Goal: Information Seeking & Learning: Learn about a topic

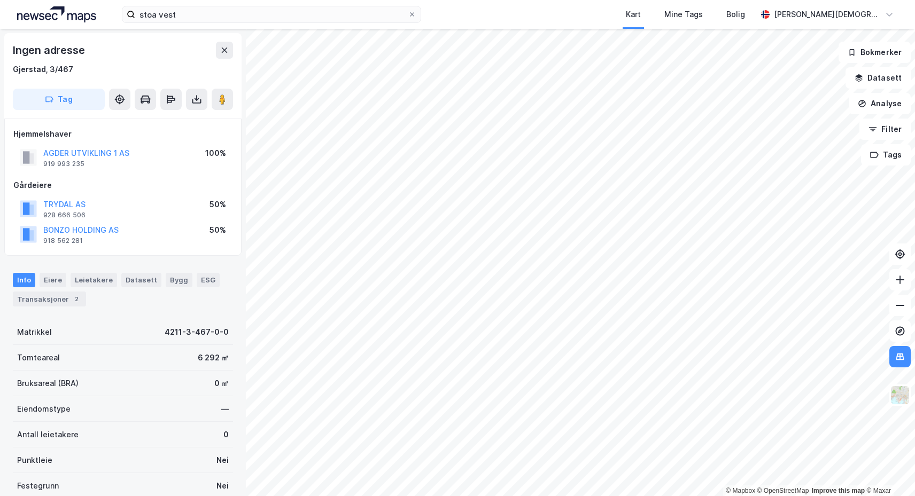
click at [240, 26] on div "stoa vest Kart Mine Tags Bolig [PERSON_NAME]" at bounding box center [457, 14] width 915 height 29
click at [383, 17] on input "stoa vest" at bounding box center [271, 14] width 273 height 16
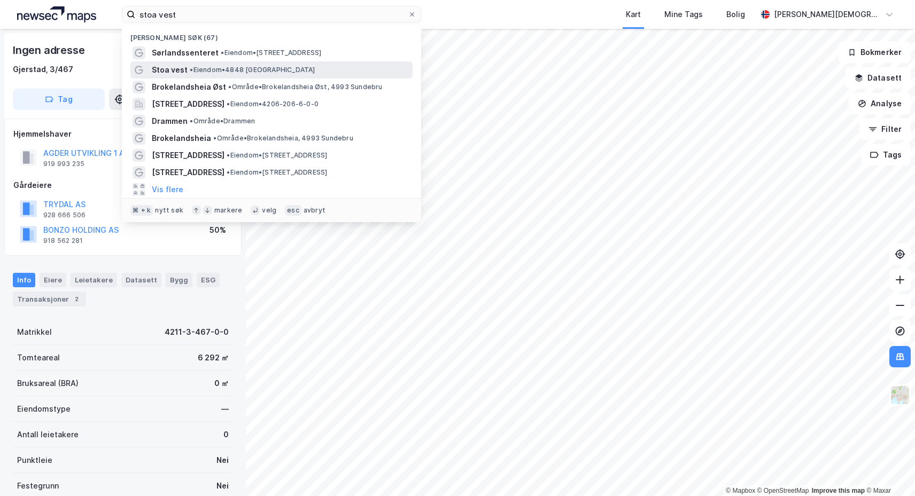
click at [234, 66] on span "• Eiendom • 4848 [GEOGRAPHIC_DATA]" at bounding box center [252, 70] width 125 height 9
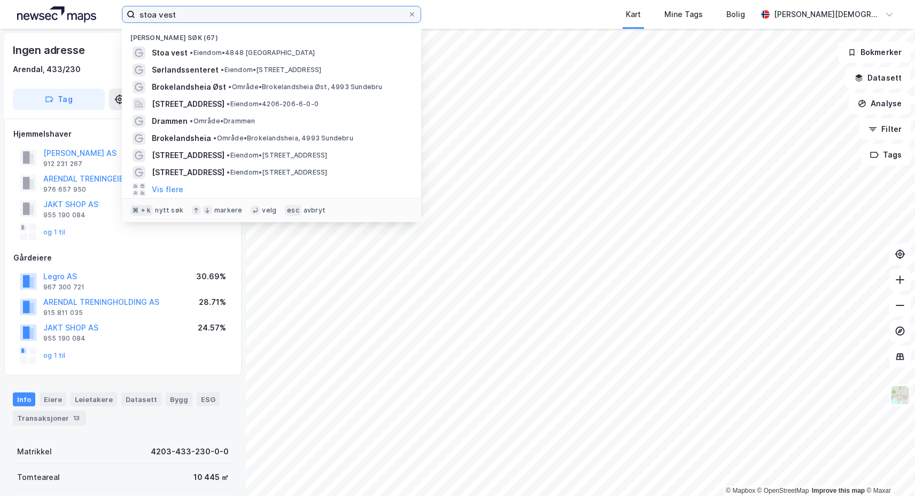
click at [262, 18] on input "stoa vest" at bounding box center [271, 14] width 273 height 16
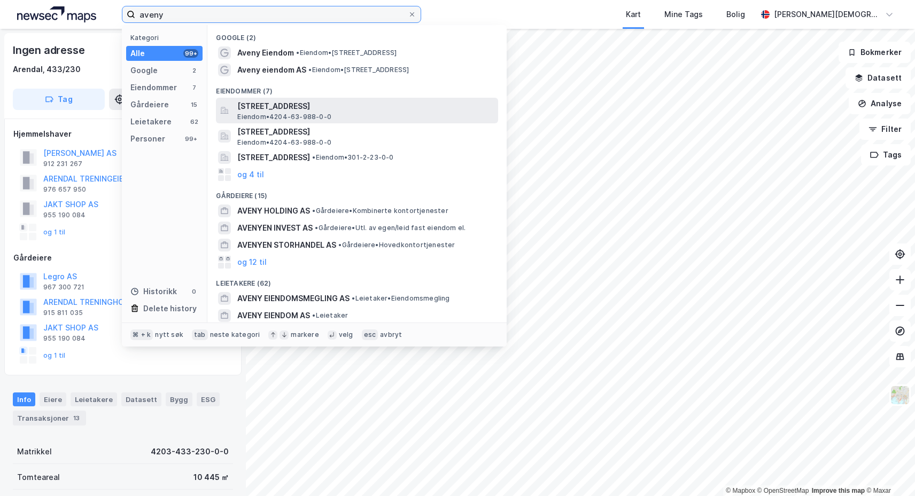
type input "aveny"
click at [305, 105] on span "[STREET_ADDRESS]" at bounding box center [365, 106] width 256 height 13
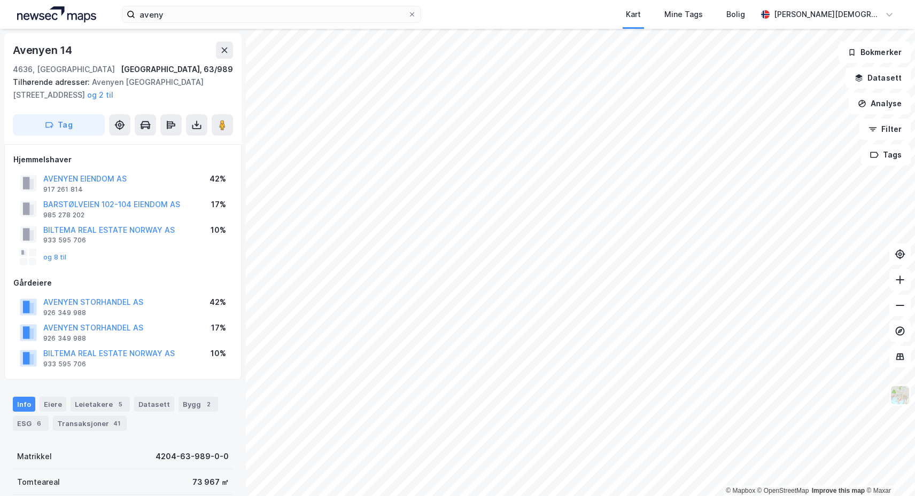
click at [23, 401] on div "Info" at bounding box center [24, 404] width 22 height 15
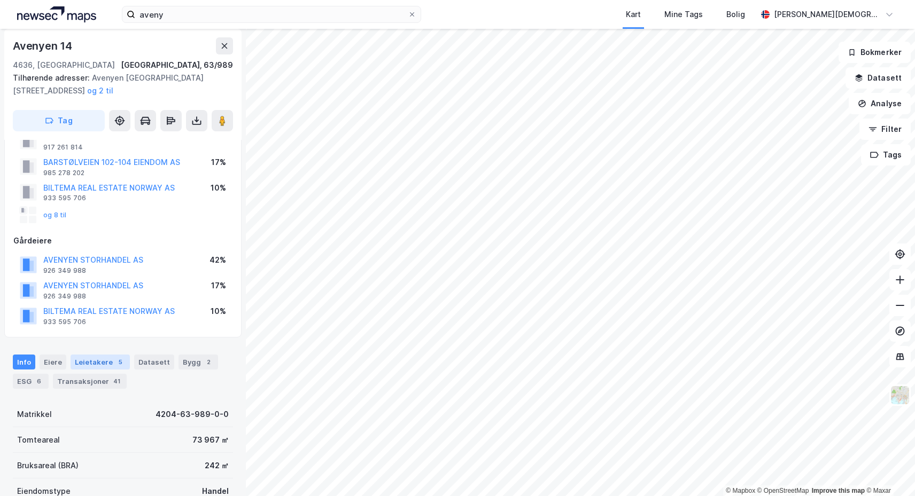
scroll to position [50, 0]
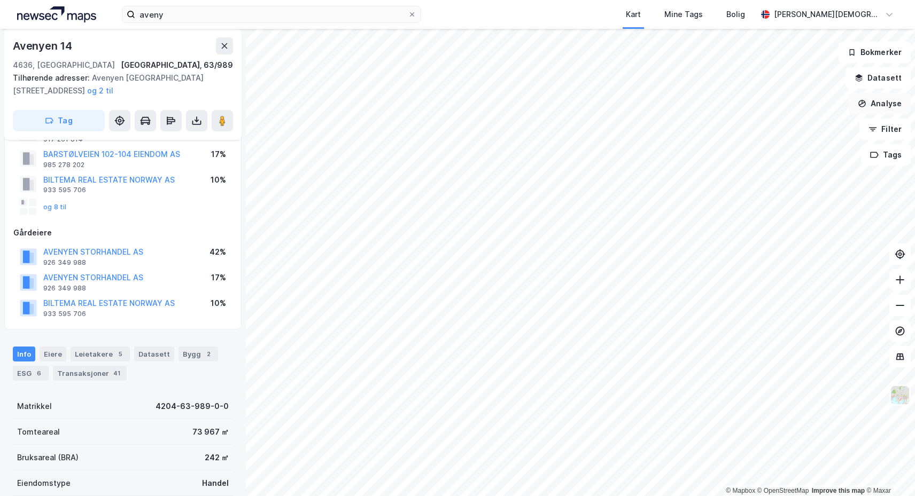
click at [881, 105] on button "Analyse" at bounding box center [880, 103] width 62 height 21
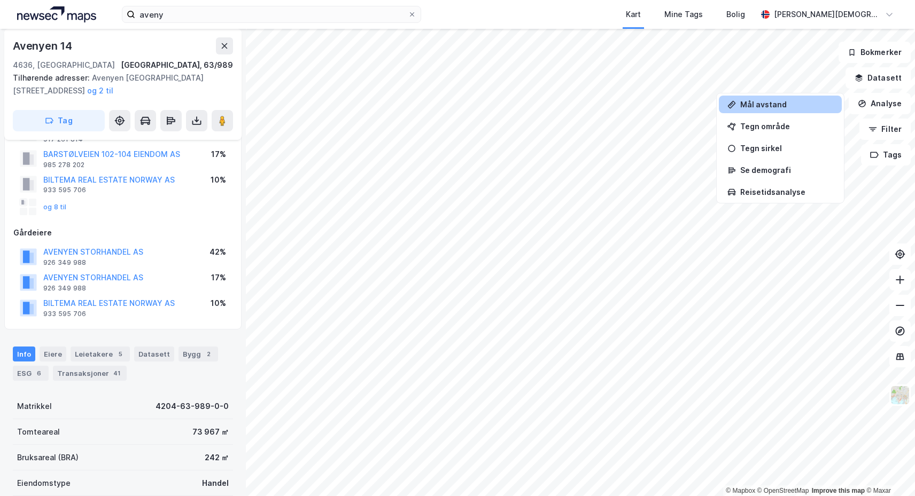
click at [784, 106] on div "Mål avstand" at bounding box center [786, 104] width 93 height 9
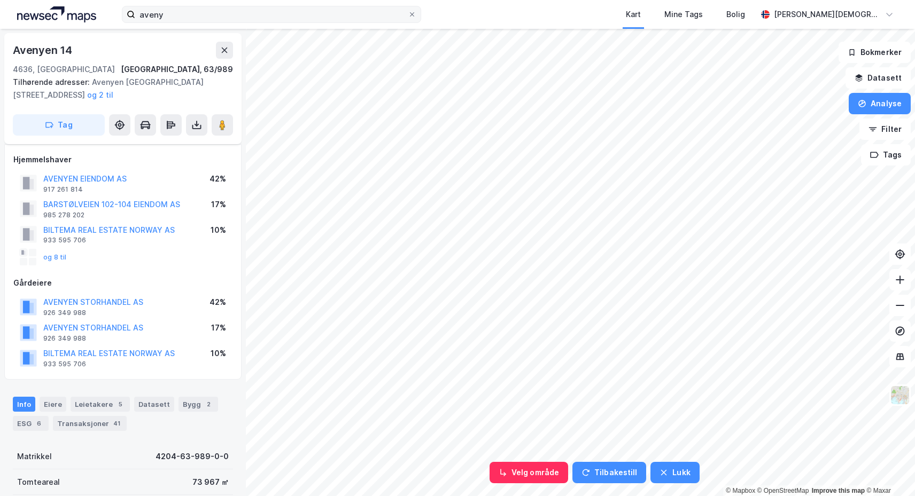
click at [417, 17] on label "aveny" at bounding box center [271, 14] width 299 height 17
click at [408, 17] on input "aveny" at bounding box center [271, 14] width 273 height 16
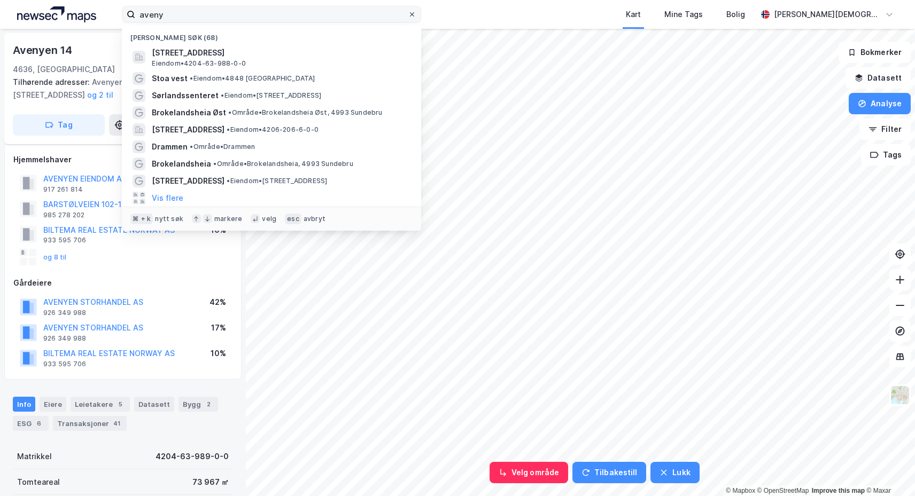
click at [413, 17] on icon at bounding box center [412, 14] width 6 height 6
click at [408, 17] on input "aveny" at bounding box center [271, 14] width 273 height 16
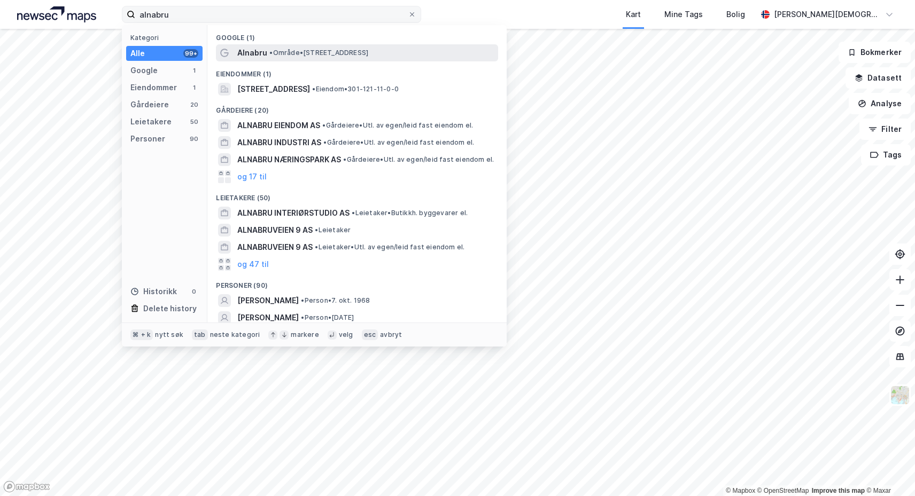
click at [321, 52] on span "• Område • [STREET_ADDRESS]" at bounding box center [318, 53] width 99 height 9
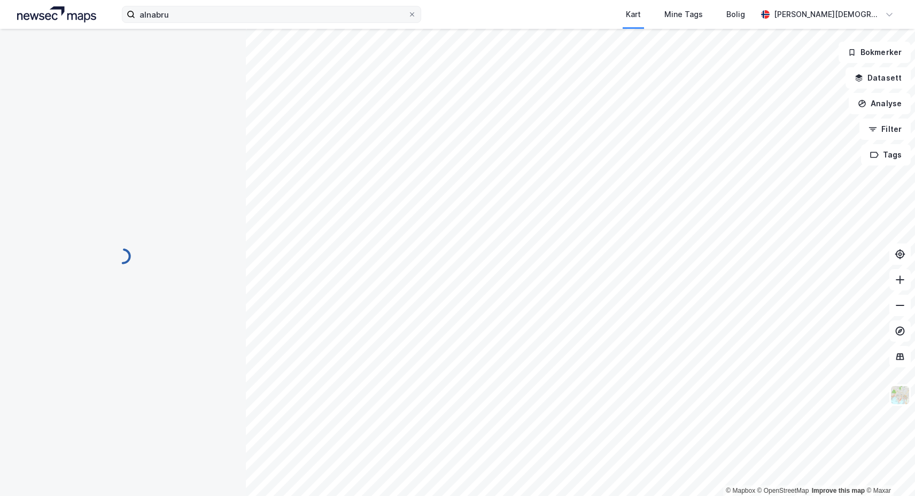
scroll to position [50, 0]
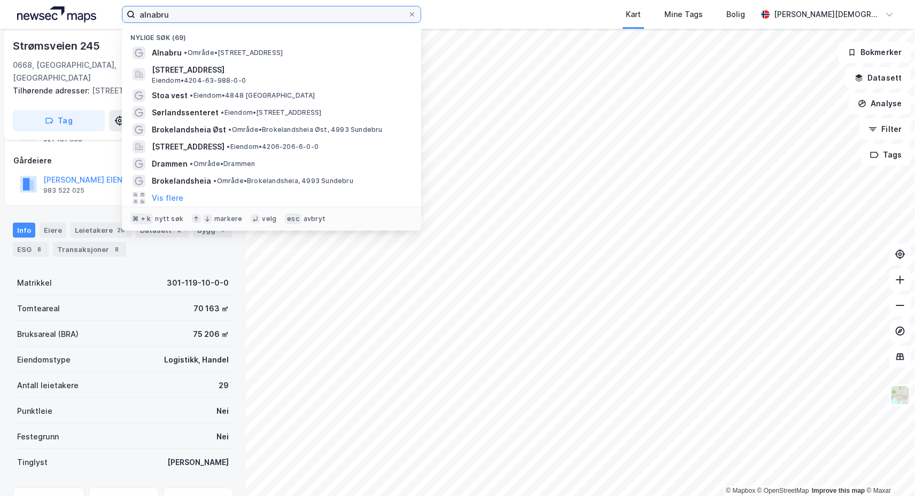
click at [197, 11] on input "alnabru" at bounding box center [271, 14] width 273 height 16
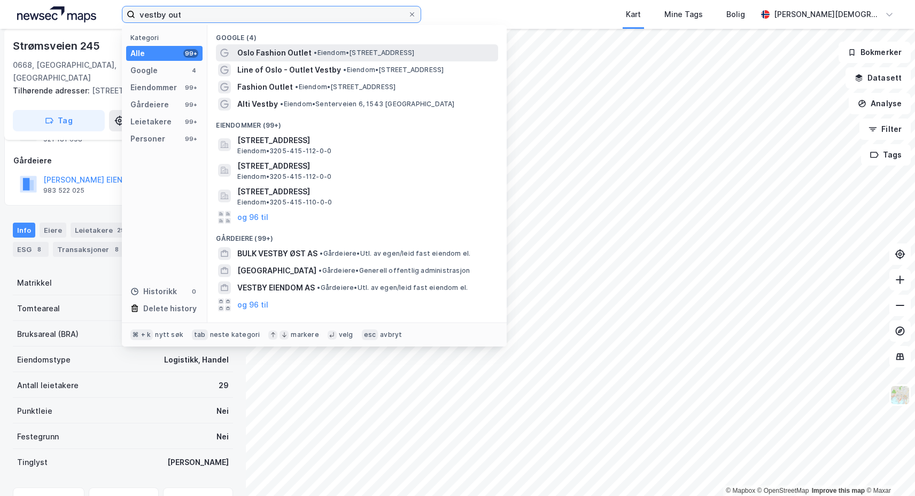
type input "vestby out"
click at [283, 56] on span "Oslo Fashion Outlet" at bounding box center [274, 52] width 74 height 13
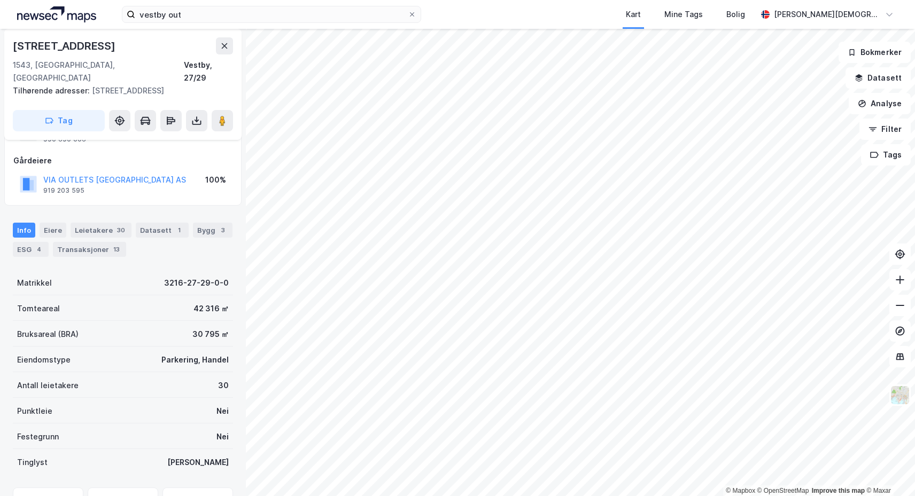
scroll to position [50, 0]
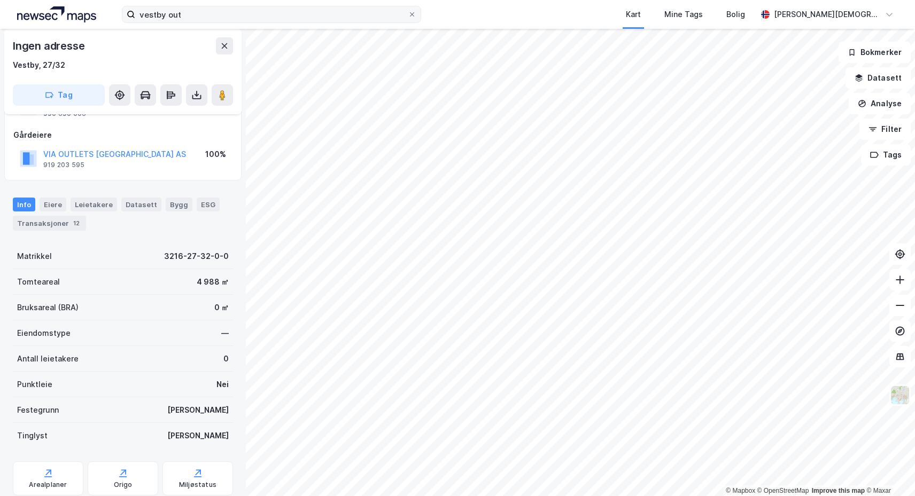
click at [414, 22] on label "vestby out" at bounding box center [271, 14] width 299 height 17
click at [408, 22] on input "vestby out" at bounding box center [271, 14] width 273 height 16
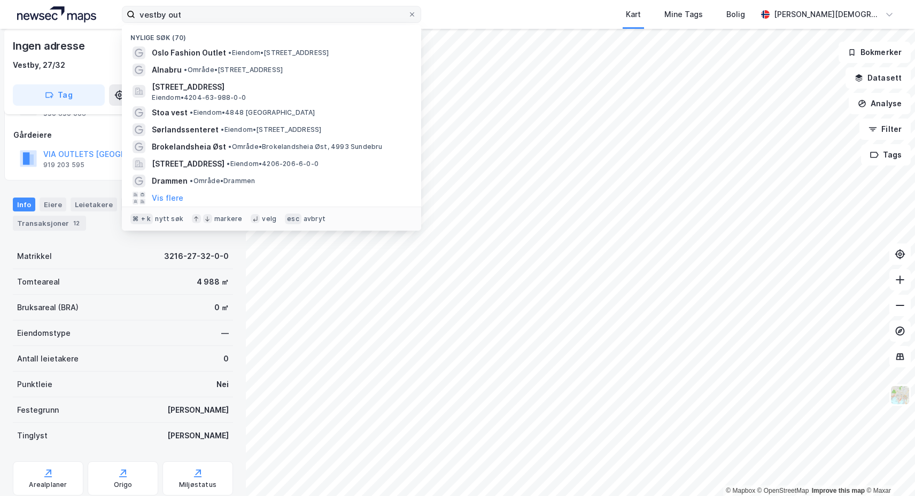
click at [413, 21] on label "vestby out" at bounding box center [271, 14] width 299 height 17
click at [408, 21] on input "vestby out" at bounding box center [271, 14] width 273 height 16
click at [413, 13] on icon at bounding box center [412, 14] width 6 height 6
click at [408, 13] on input "vestby out" at bounding box center [271, 14] width 273 height 16
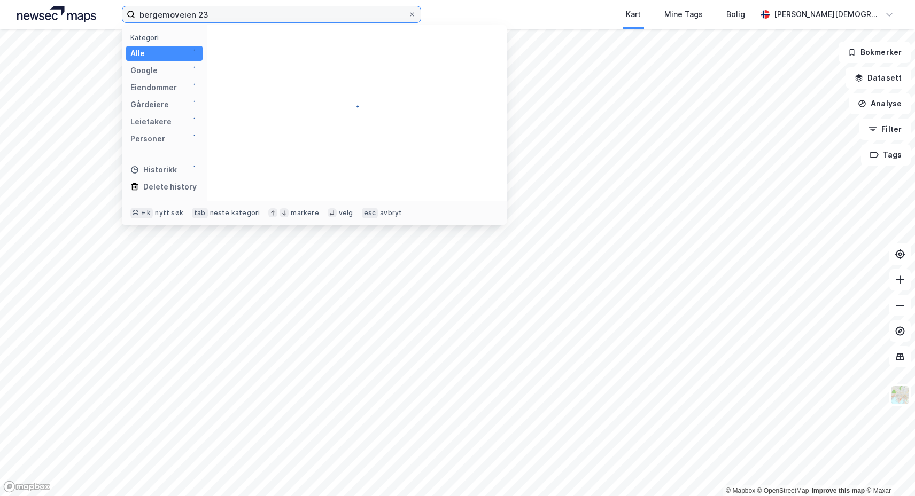
type input "bergemoveien 23"
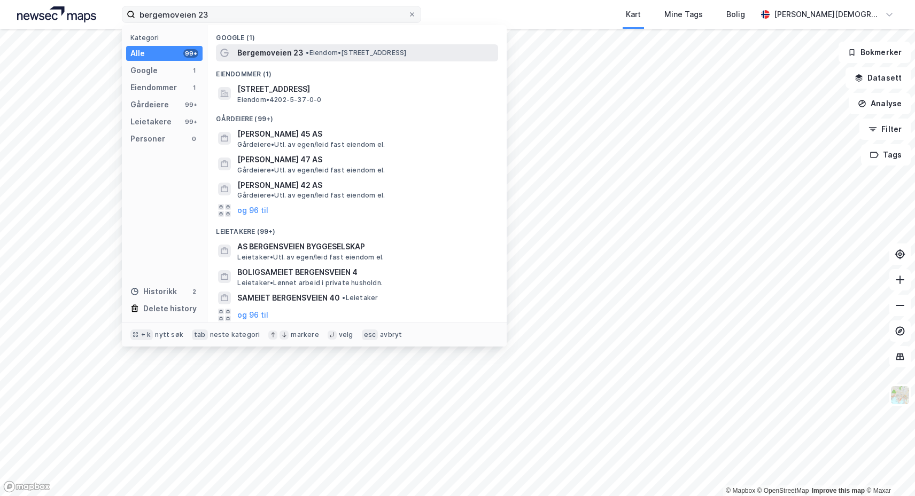
click at [310, 53] on span "• Eiendom • [STREET_ADDRESS]" at bounding box center [356, 53] width 100 height 9
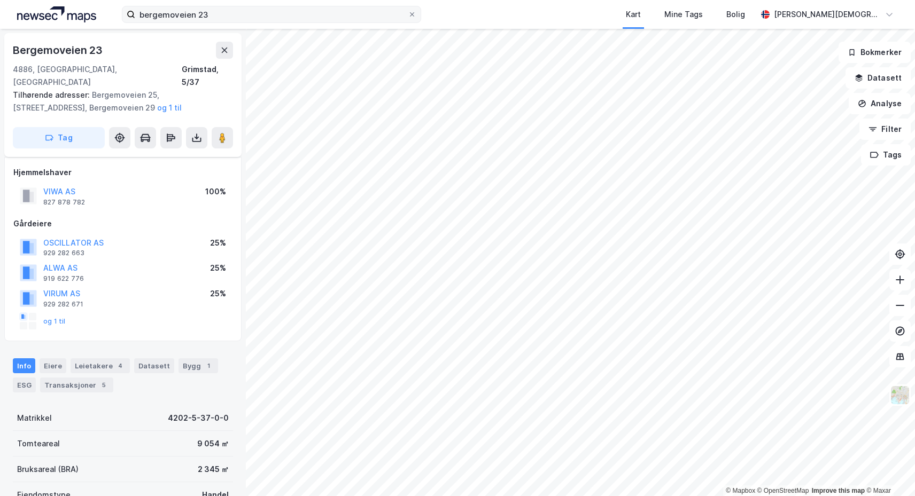
scroll to position [50, 0]
